Goal: Ask a question

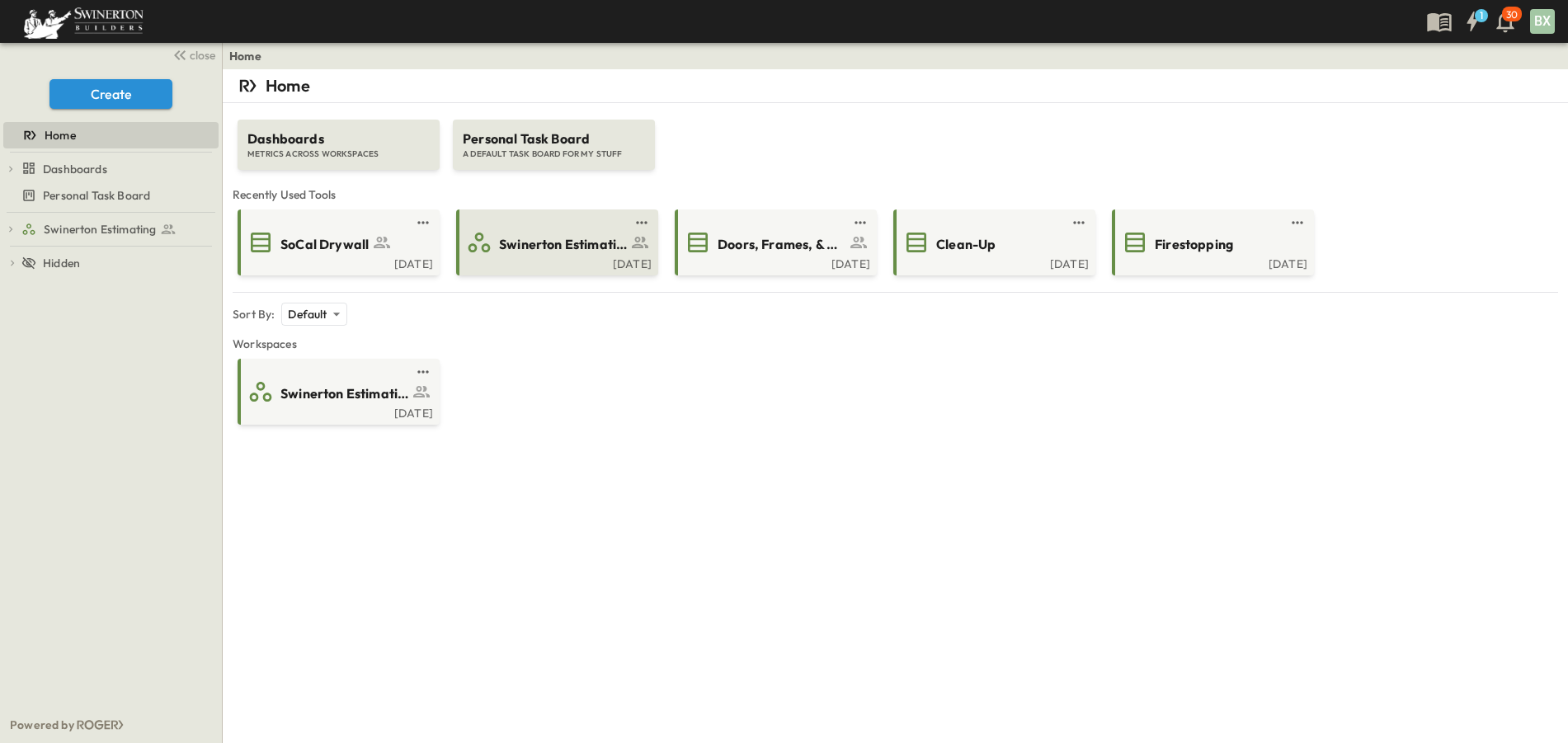
click at [567, 245] on span "Swinerton Estimating" at bounding box center [563, 244] width 128 height 19
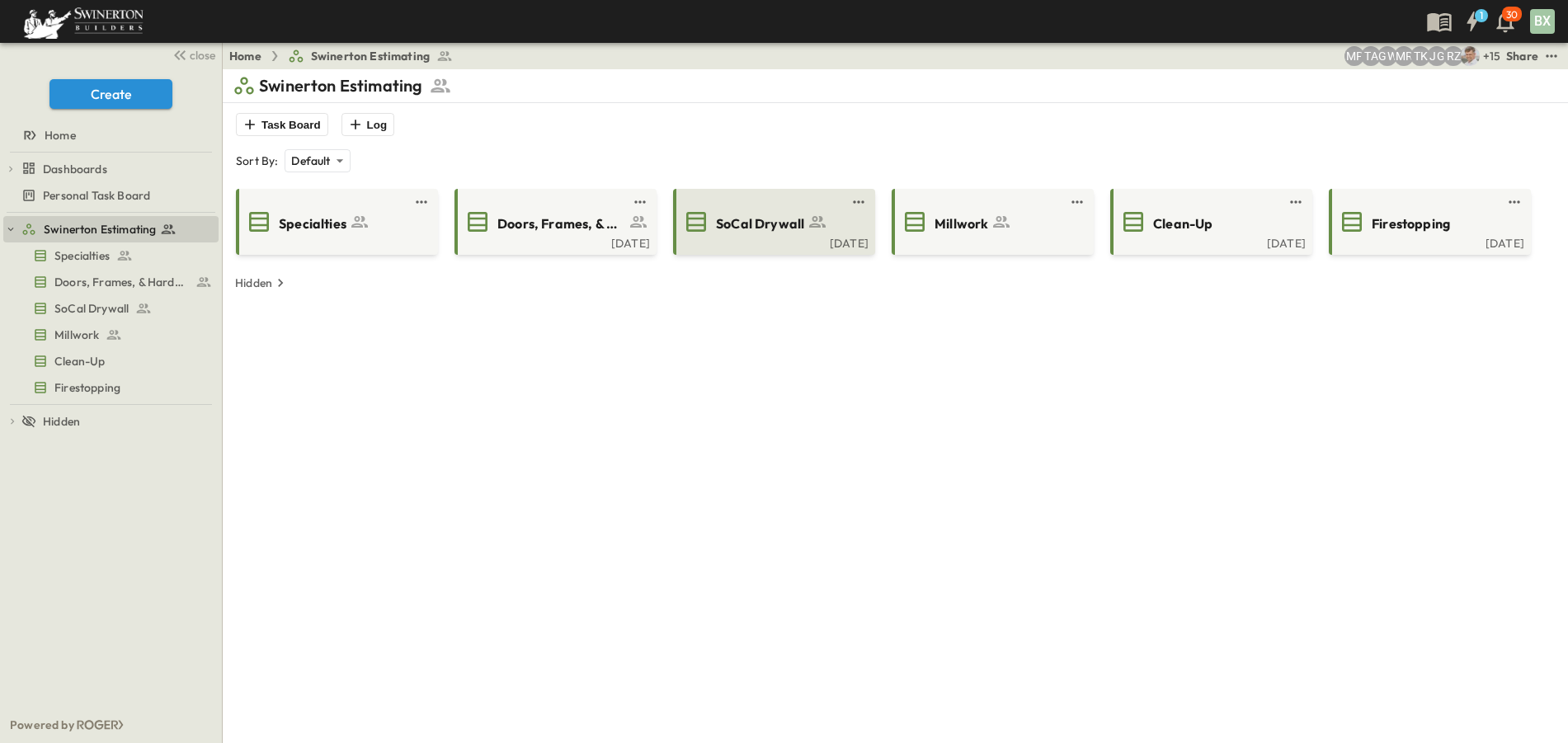
click at [752, 251] on div "SoCal Drywall [DATE]" at bounding box center [774, 222] width 202 height 66
click at [754, 244] on div "[DATE]" at bounding box center [772, 242] width 192 height 14
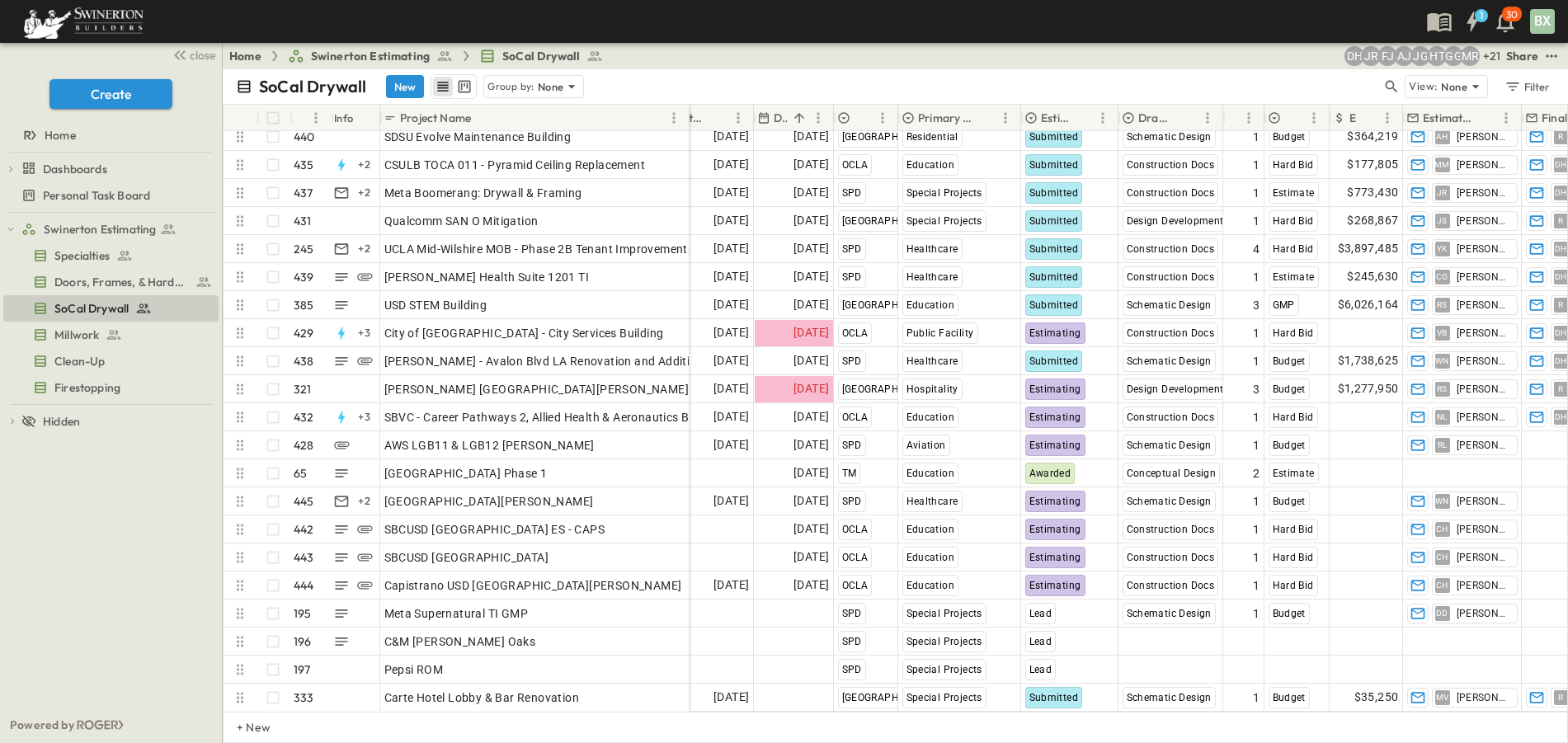
scroll to position [11913, 282]
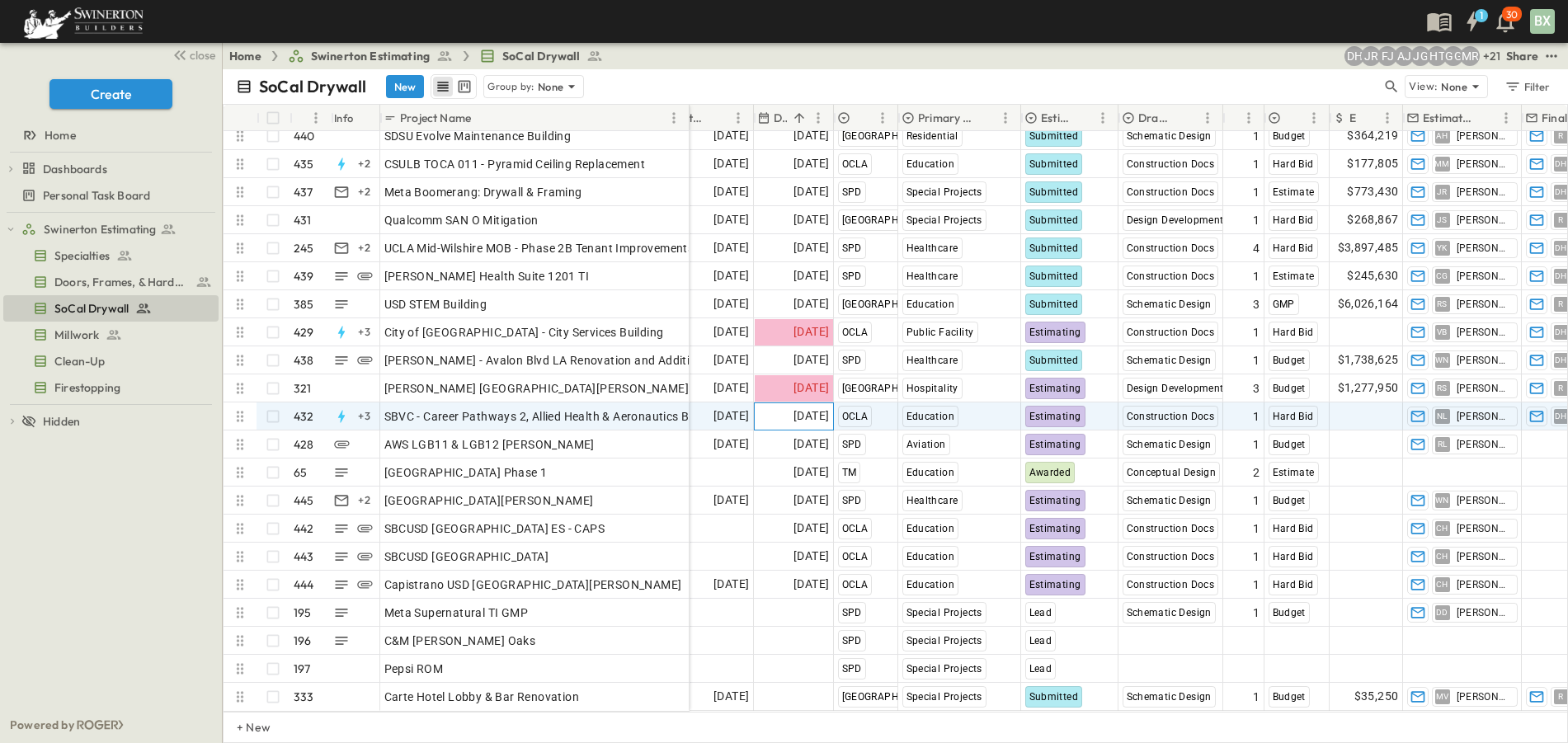
drag, startPoint x: 797, startPoint y: 404, endPoint x: 808, endPoint y: 408, distance: 11.7
click at [797, 406] on span "[DATE]" at bounding box center [811, 416] width 36 height 19
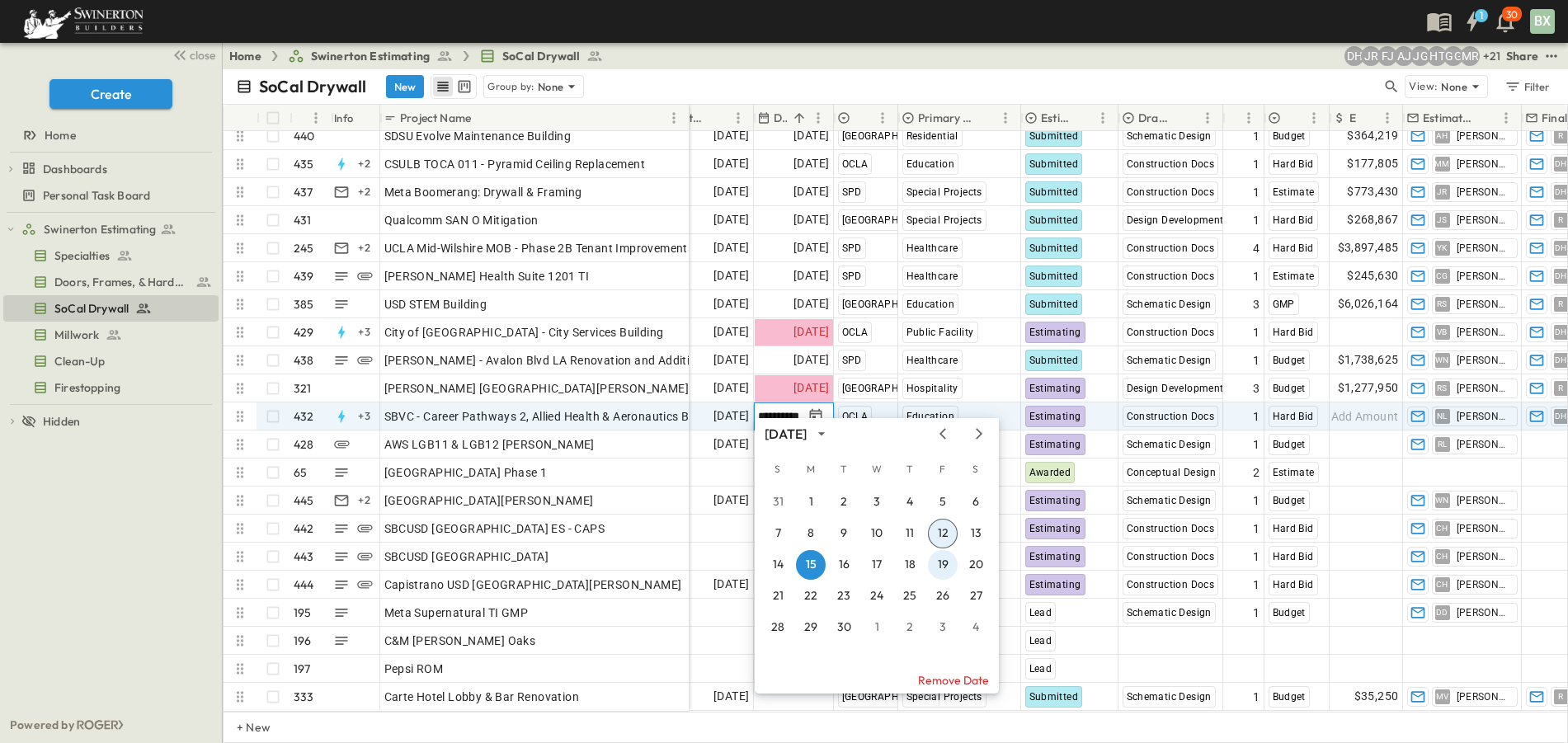
click at [941, 565] on button "19" at bounding box center [943, 565] width 30 height 30
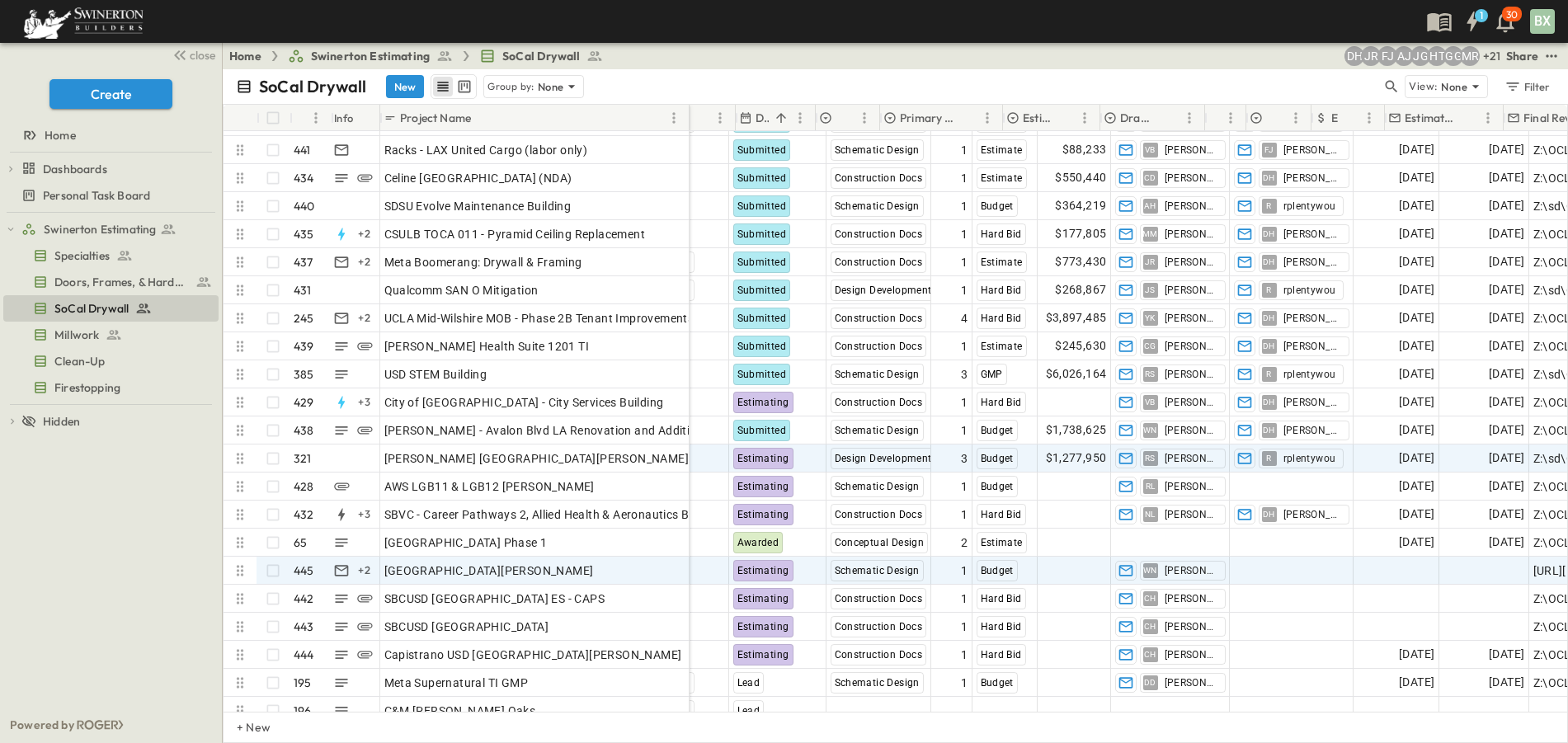
scroll to position [11831, 301]
